Goal: Communication & Community: Answer question/provide support

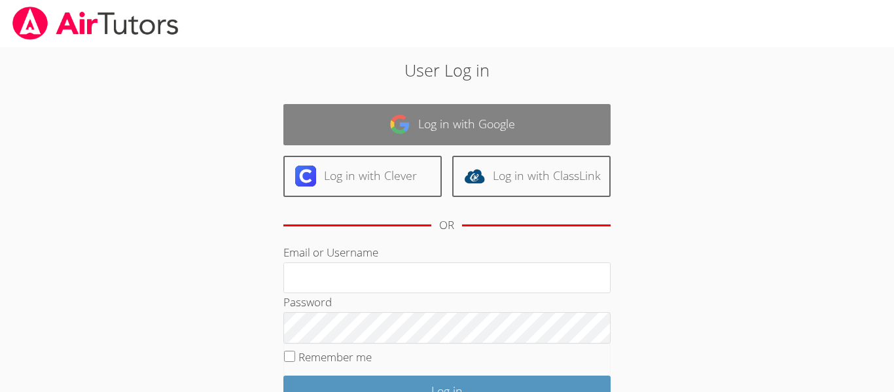
click at [352, 120] on link "Log in with Google" at bounding box center [446, 124] width 327 height 41
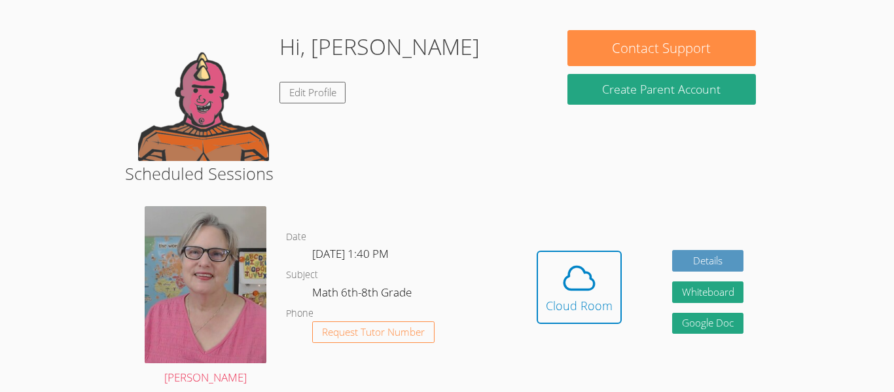
scroll to position [189, 0]
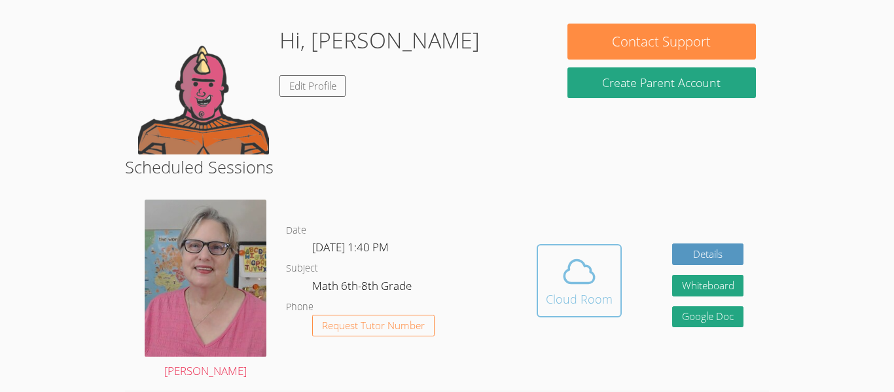
click at [561, 278] on icon at bounding box center [579, 271] width 37 height 37
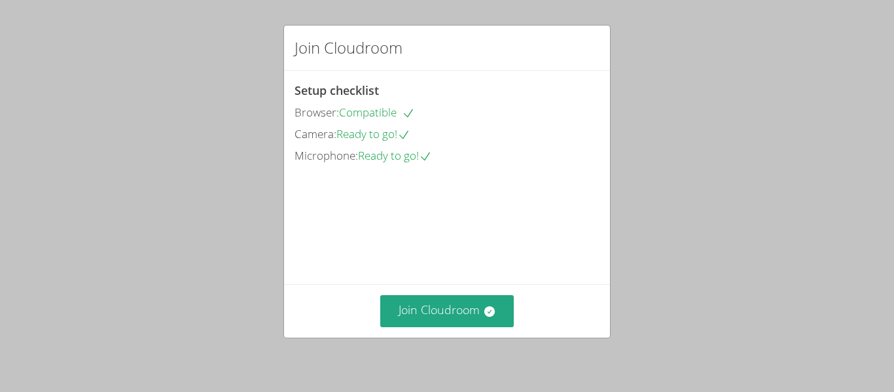
scroll to position [90, 0]
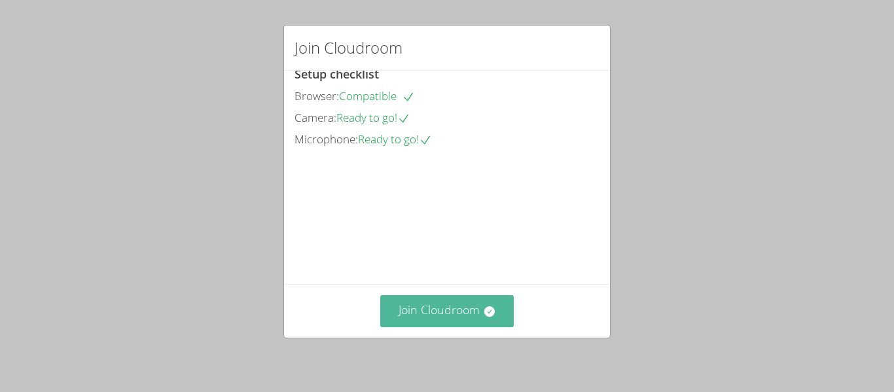
click at [416, 319] on button "Join Cloudroom" at bounding box center [447, 311] width 134 height 32
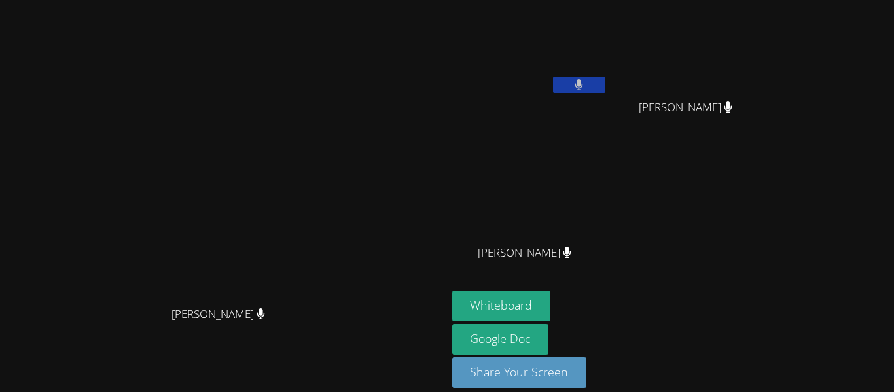
click at [605, 81] on button at bounding box center [579, 85] width 52 height 16
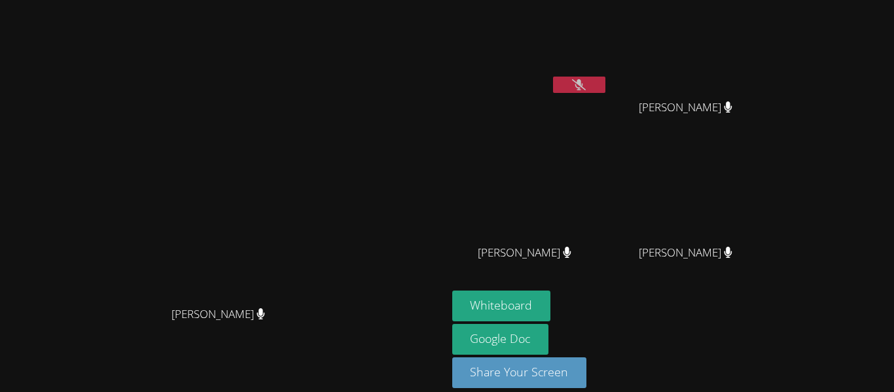
click at [605, 81] on button at bounding box center [579, 85] width 52 height 16
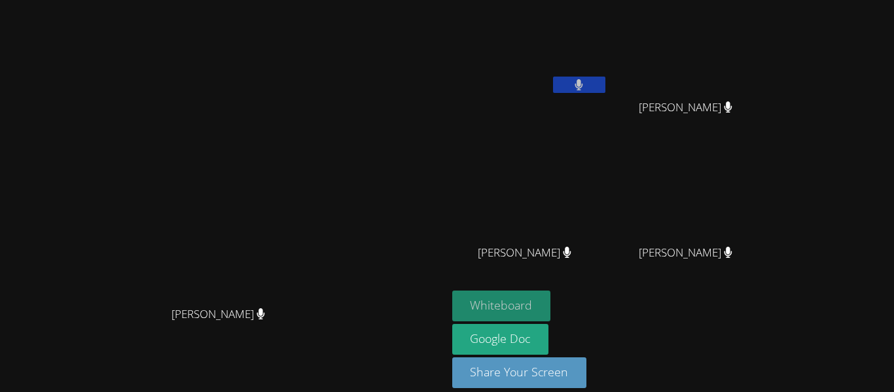
click at [551, 299] on button "Whiteboard" at bounding box center [501, 306] width 99 height 31
click at [551, 308] on button "Whiteboard" at bounding box center [501, 306] width 99 height 31
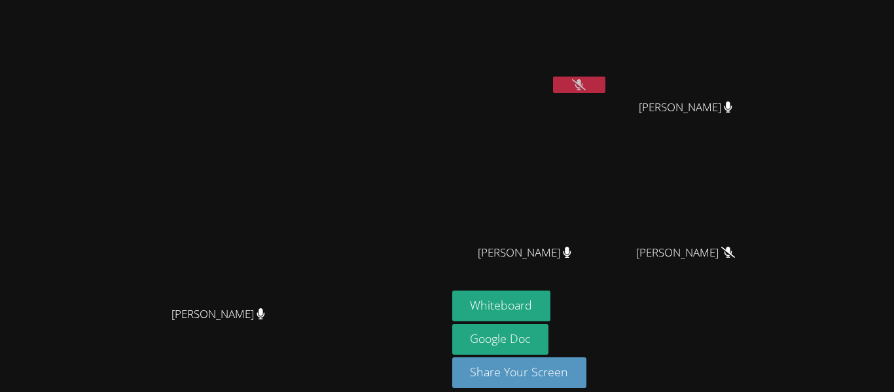
click at [605, 88] on button at bounding box center [579, 85] width 52 height 16
click at [608, 75] on video at bounding box center [530, 49] width 156 height 88
click at [605, 86] on button at bounding box center [579, 85] width 52 height 16
click at [605, 90] on button at bounding box center [579, 85] width 52 height 16
click at [605, 84] on button at bounding box center [579, 85] width 52 height 16
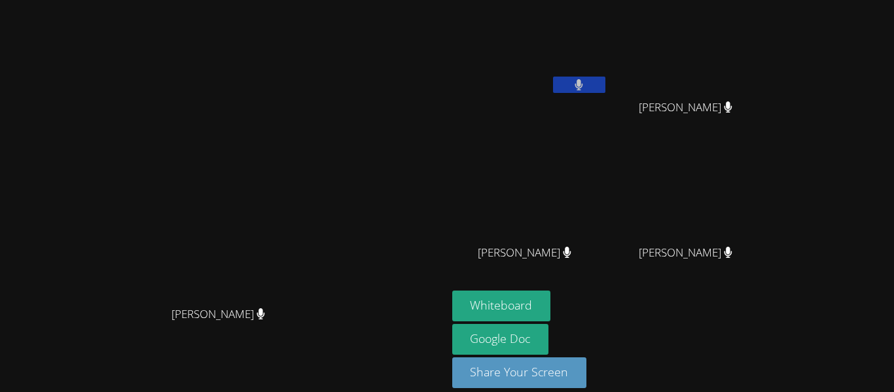
click at [605, 88] on button at bounding box center [579, 85] width 52 height 16
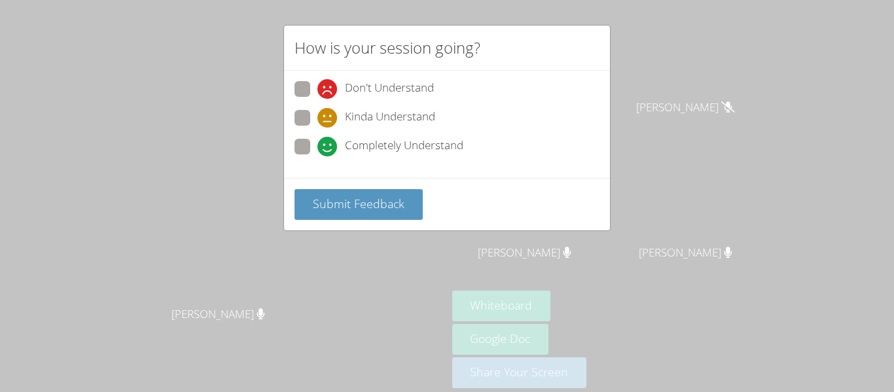
click at [320, 117] on icon at bounding box center [327, 118] width 20 height 20
click at [320, 117] on input "Kinda Understand" at bounding box center [322, 115] width 11 height 11
radio input "true"
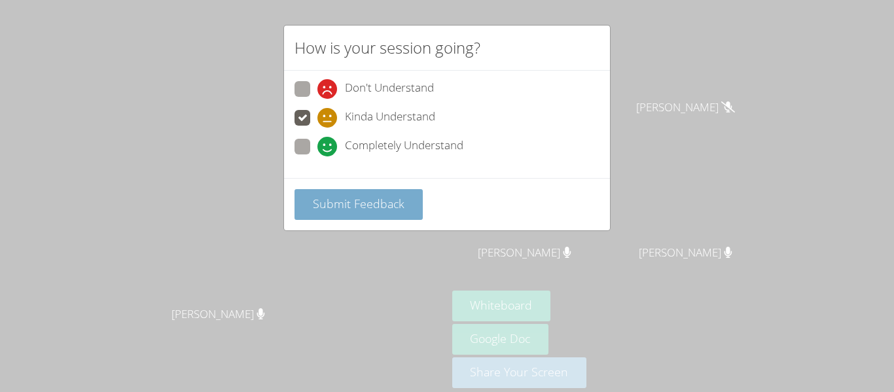
click at [342, 202] on span "Submit Feedback" at bounding box center [359, 204] width 92 height 16
